Goal: Transaction & Acquisition: Purchase product/service

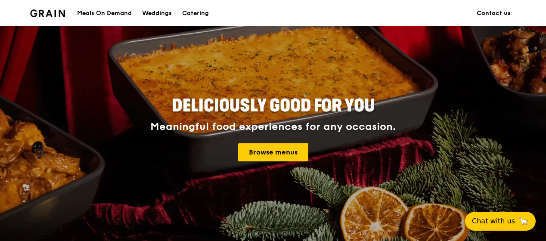
scroll to position [86, 0]
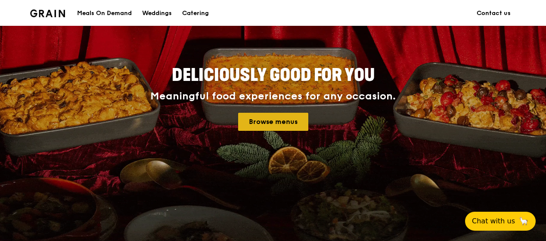
click at [275, 125] on link "Browse menus" at bounding box center [273, 122] width 70 height 18
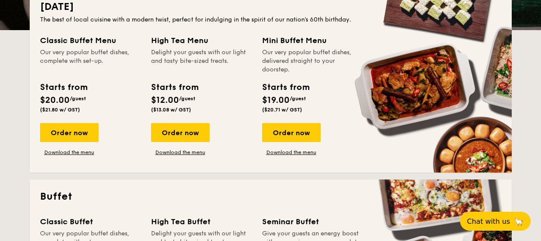
scroll to position [172, 0]
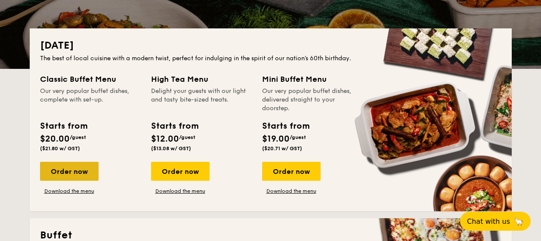
click at [62, 169] on div "Order now" at bounding box center [69, 171] width 59 height 19
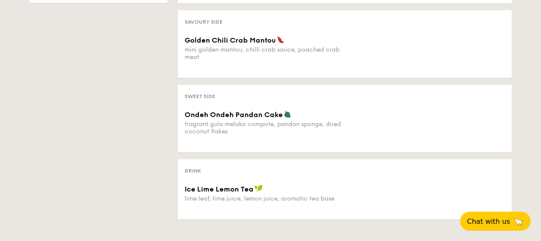
scroll to position [172, 0]
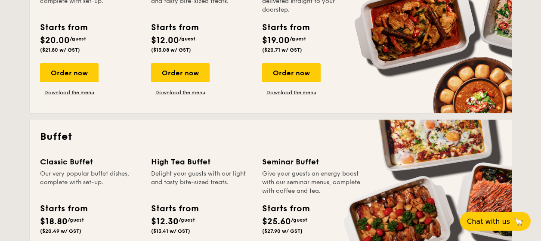
scroll to position [257, 0]
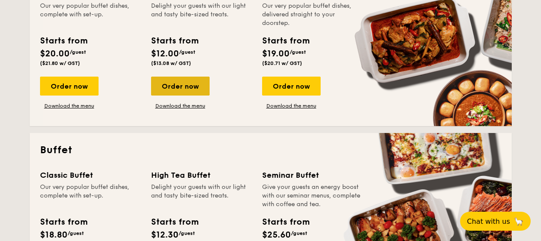
click at [180, 84] on div "Order now" at bounding box center [180, 86] width 59 height 19
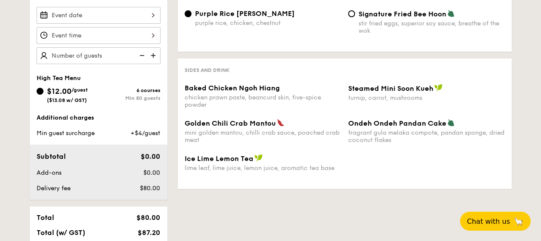
scroll to position [216, 0]
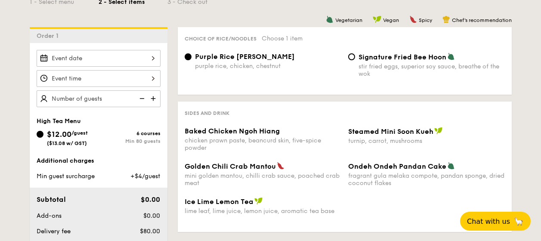
click at [173, 96] on div "Vegetarian Vegan Spicy Chef's recommendation Choice of rice/noodles Choose 1 it…" at bounding box center [339, 133] width 344 height 212
click at [353, 57] on input "Signature Fried Bee Hoon stir fried eggs, superior soy sauce, breathe of the wok" at bounding box center [351, 56] width 7 height 7
radio input "true"
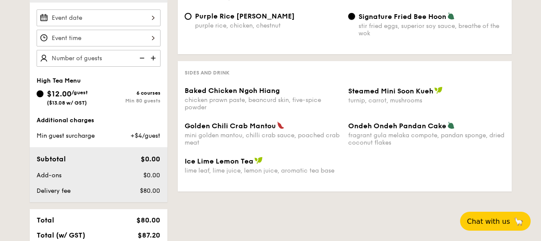
scroll to position [259, 0]
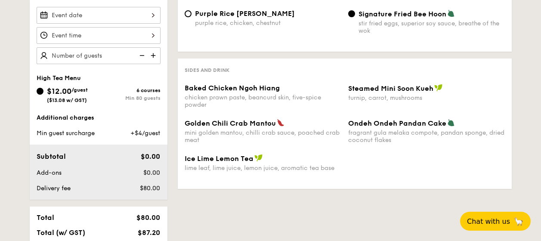
drag, startPoint x: 353, startPoint y: 88, endPoint x: 429, endPoint y: 91, distance: 76.3
click at [429, 91] on span "Steamed Mini Soon Kueh" at bounding box center [390, 88] width 85 height 8
click at [402, 89] on span "Steamed Mini Soon Kueh" at bounding box center [390, 88] width 85 height 8
click at [378, 87] on span "Steamed Mini Soon Kueh" at bounding box center [390, 88] width 85 height 8
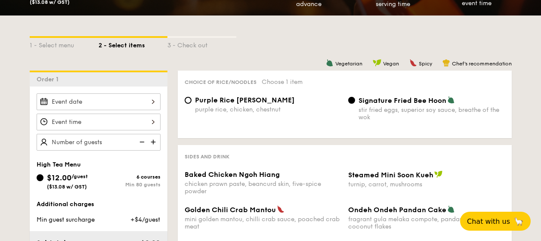
scroll to position [216, 0]
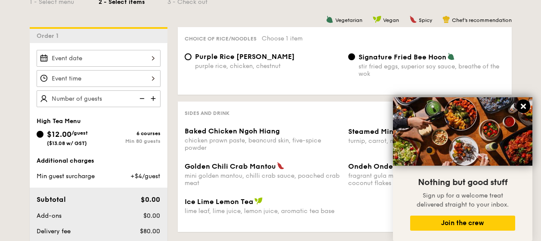
click at [524, 105] on icon at bounding box center [523, 106] width 5 height 5
